Goal: Task Accomplishment & Management: Use online tool/utility

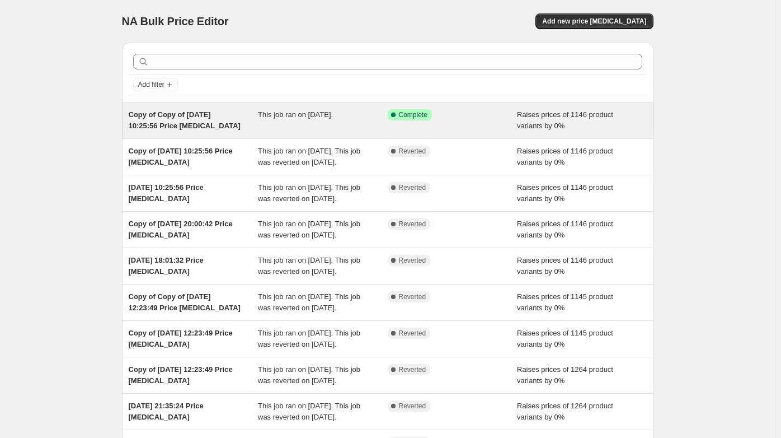
click at [174, 115] on span "Copy of Copy of [DATE] 10:25:56 Price [MEDICAL_DATA]" at bounding box center [185, 120] width 112 height 20
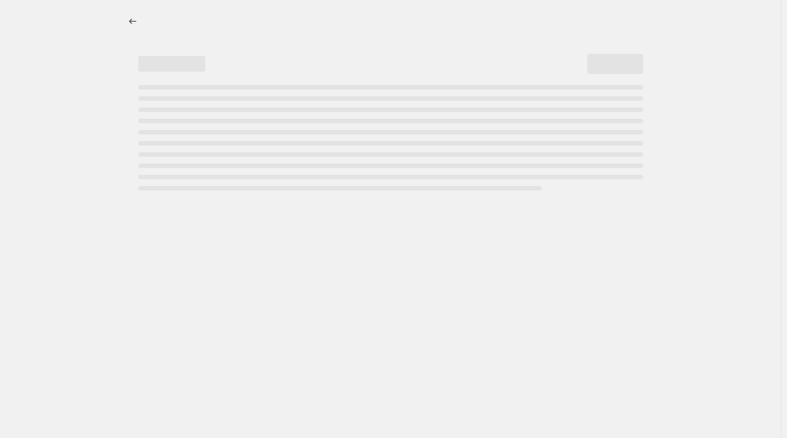
select select "percentage"
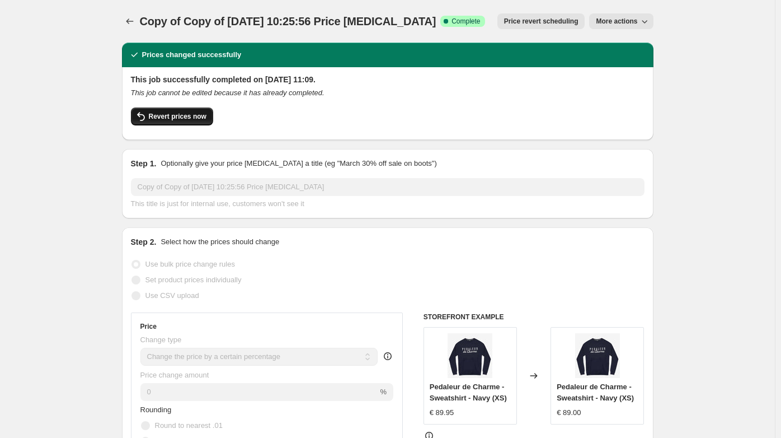
click at [191, 115] on span "Revert prices now" at bounding box center [178, 116] width 58 height 9
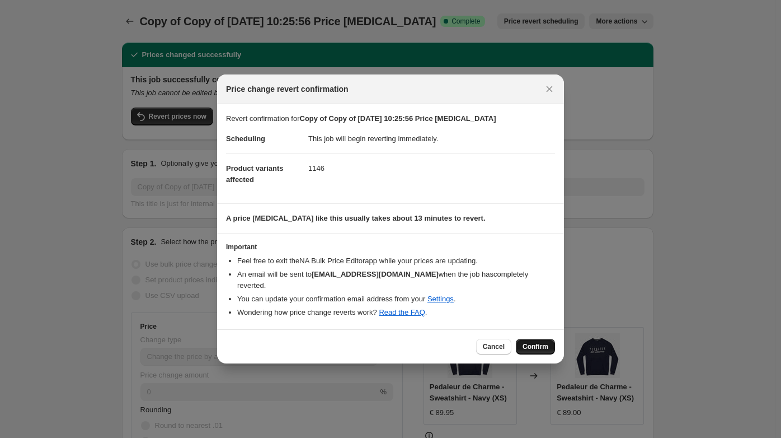
click at [547, 342] on span "Confirm" at bounding box center [536, 346] width 26 height 9
